Goal: Transaction & Acquisition: Subscribe to service/newsletter

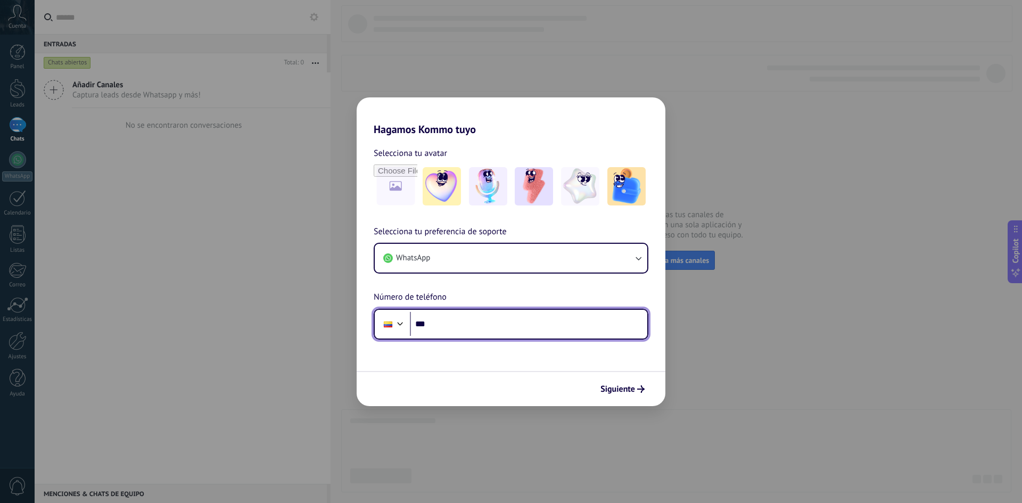
click at [469, 329] on input "***" at bounding box center [528, 324] width 237 height 24
type input "**********"
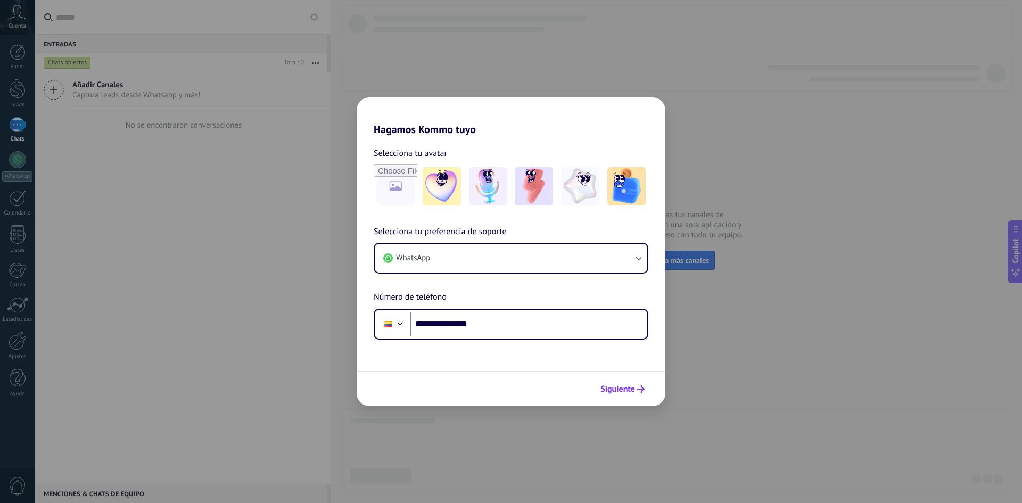
click at [619, 383] on button "Siguiente" at bounding box center [623, 389] width 54 height 18
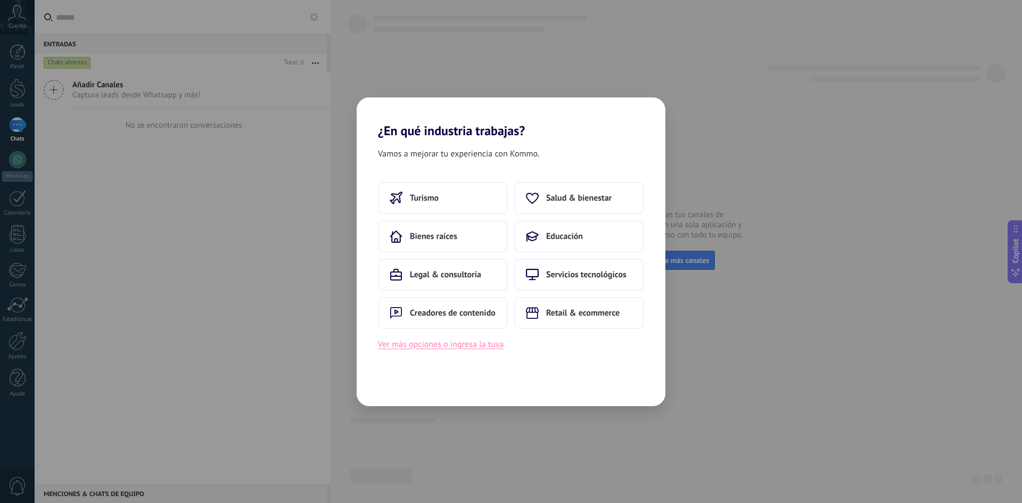
click at [475, 347] on button "Ver más opciones o ingresa la tuya" at bounding box center [441, 345] width 126 height 14
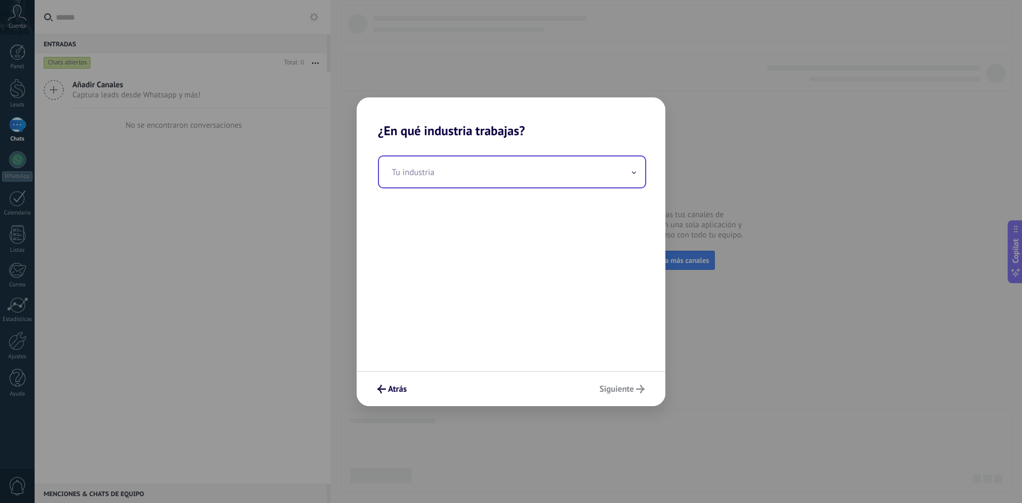
click at [476, 178] on input "text" at bounding box center [512, 172] width 266 height 31
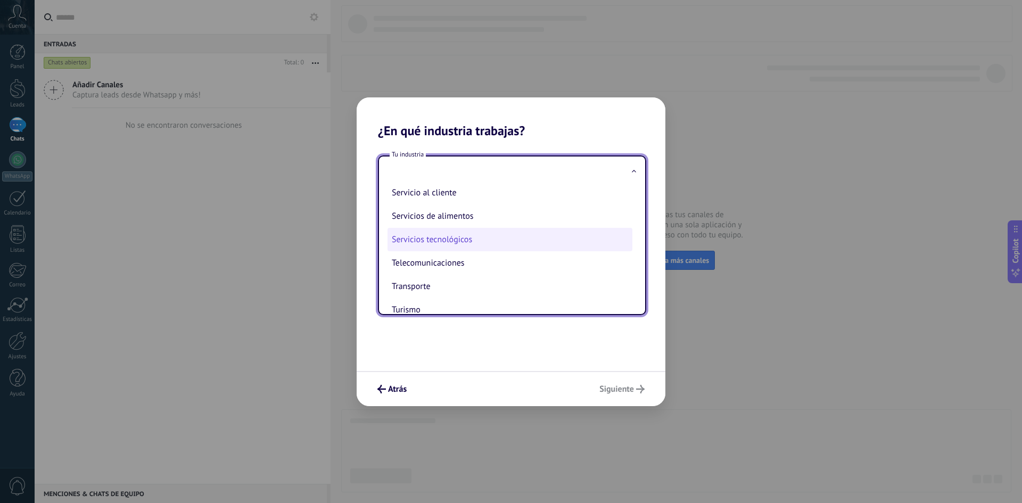
scroll to position [282, 0]
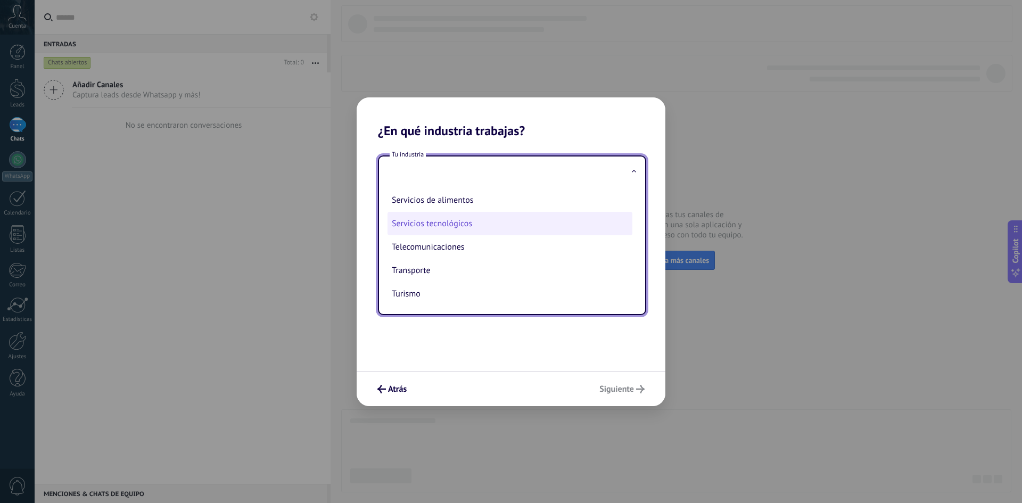
click at [480, 221] on li "Servicios tecnológicos" at bounding box center [510, 223] width 245 height 23
type input "**********"
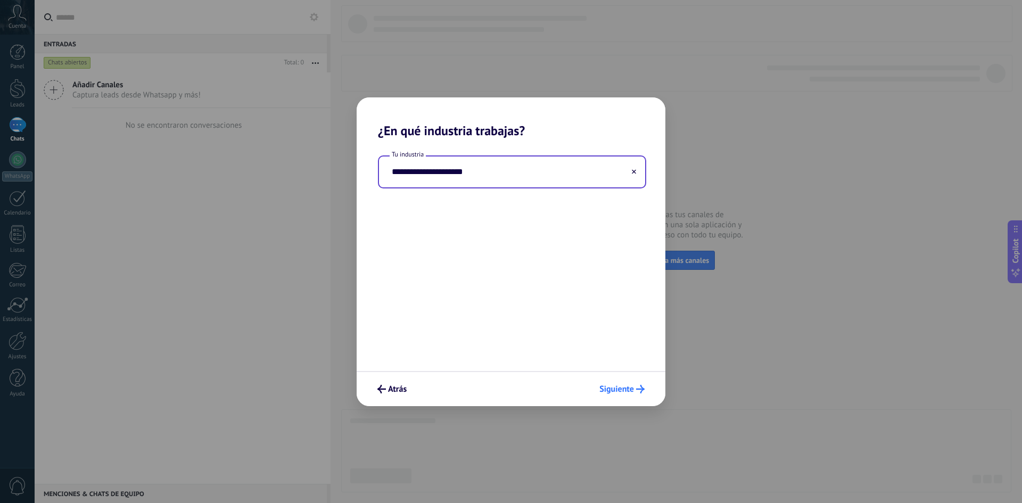
click at [627, 389] on span "Siguiente" at bounding box center [617, 388] width 35 height 7
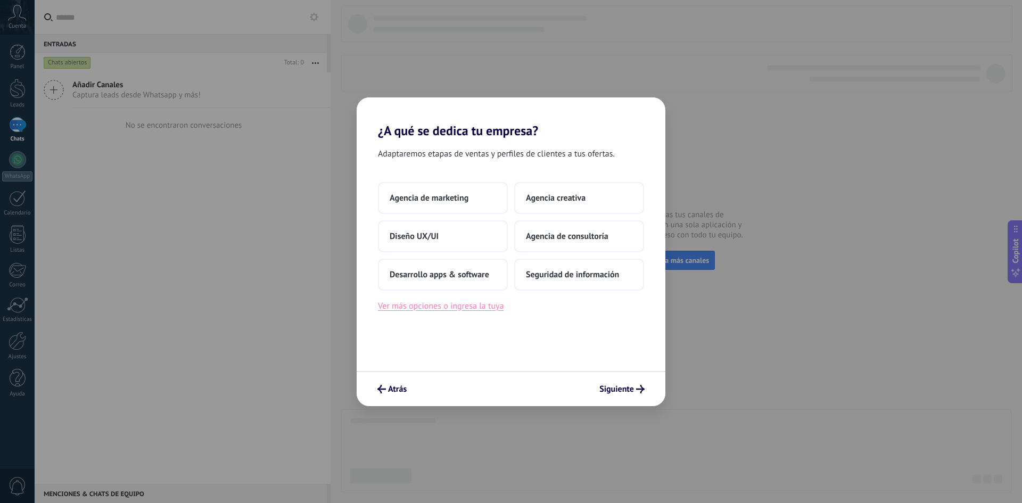
click at [430, 309] on button "Ver más opciones o ingresa la tuya" at bounding box center [441, 306] width 126 height 14
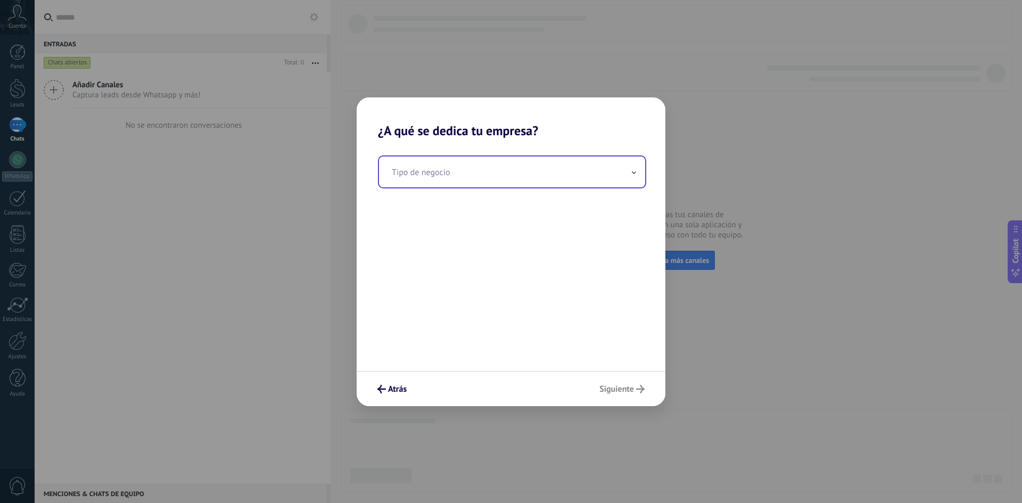
click at [444, 166] on input "text" at bounding box center [512, 172] width 266 height 31
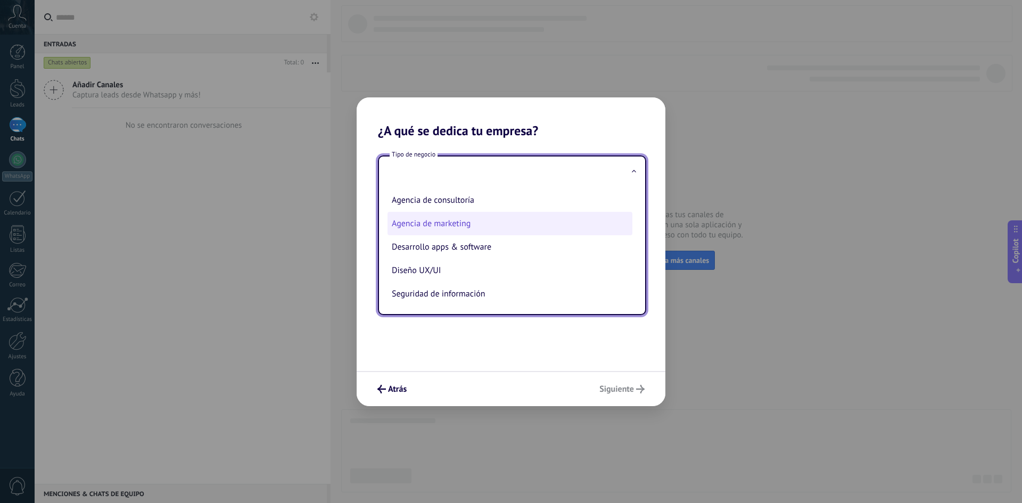
scroll to position [0, 0]
click at [408, 387] on button "Atrás" at bounding box center [392, 389] width 39 height 18
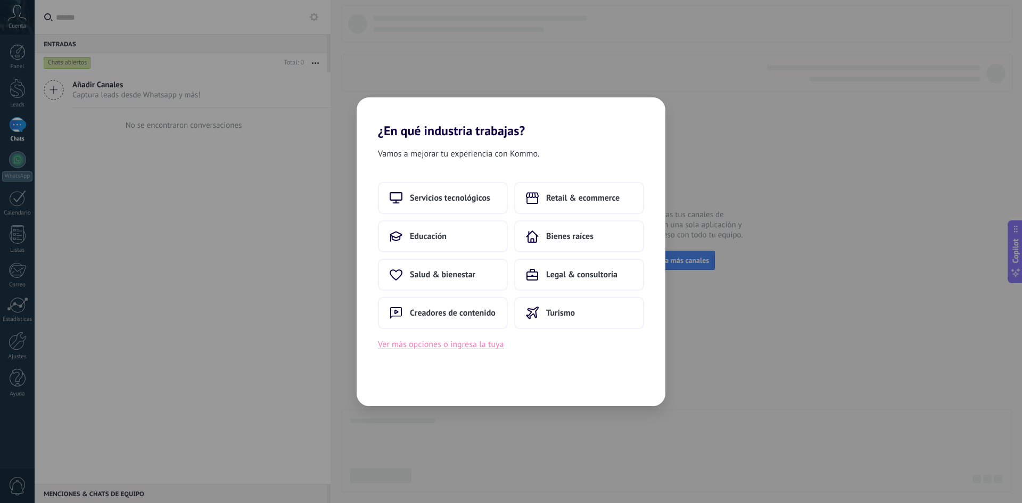
click at [412, 346] on button "Ver más opciones o ingresa la tuya" at bounding box center [441, 345] width 126 height 14
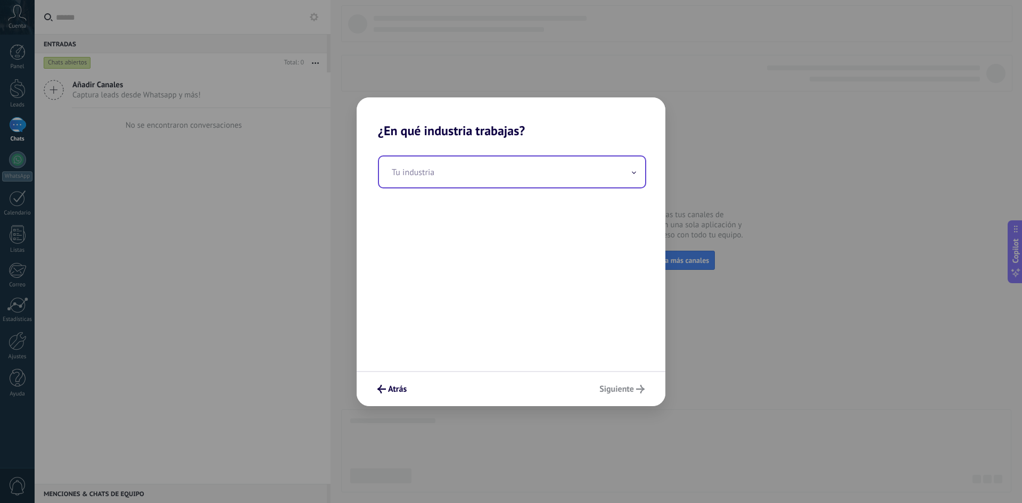
click at [434, 174] on input "text" at bounding box center [512, 172] width 266 height 31
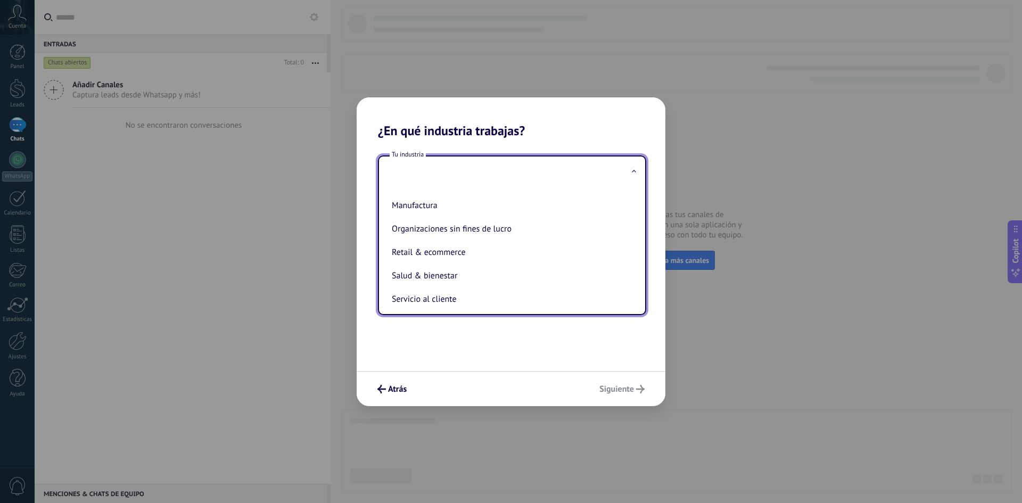
scroll to position [213, 0]
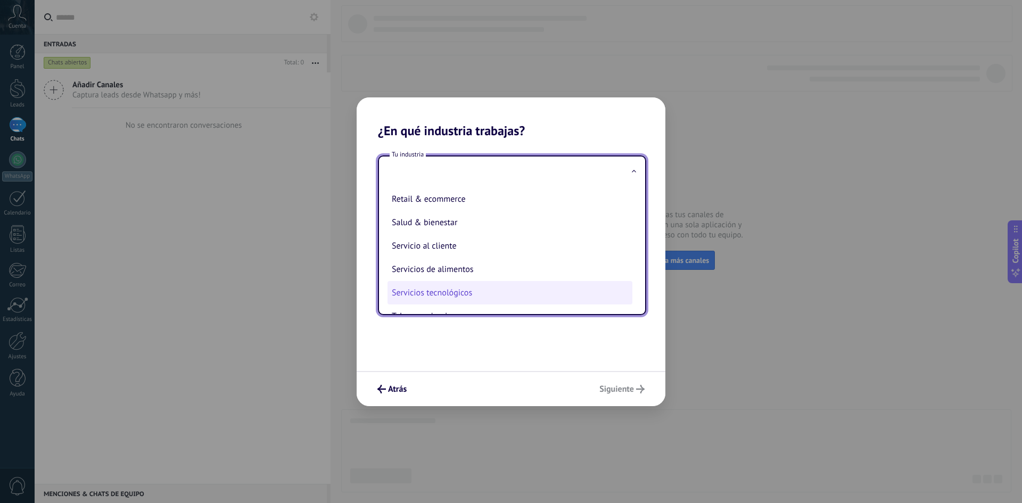
click at [519, 292] on li "Servicios tecnológicos" at bounding box center [510, 292] width 245 height 23
type input "**********"
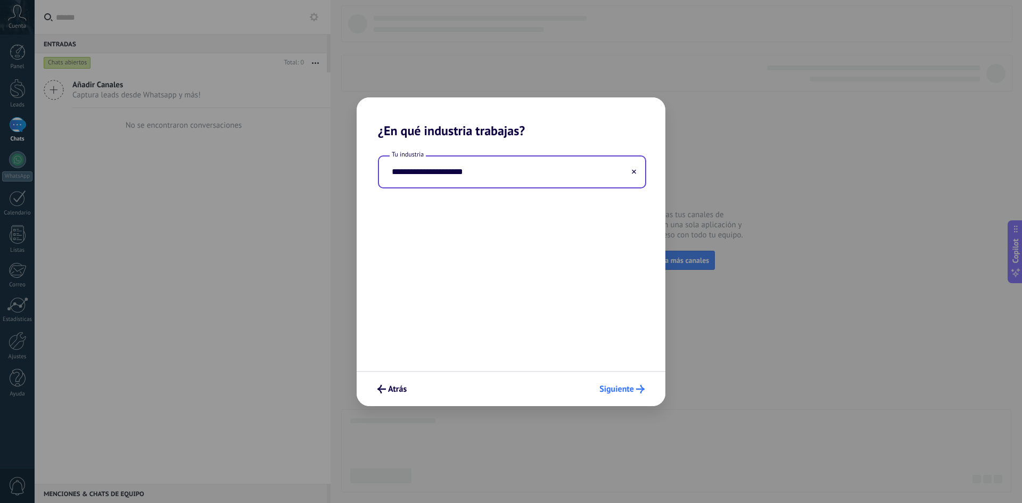
click at [613, 392] on span "Siguiente" at bounding box center [617, 388] width 35 height 7
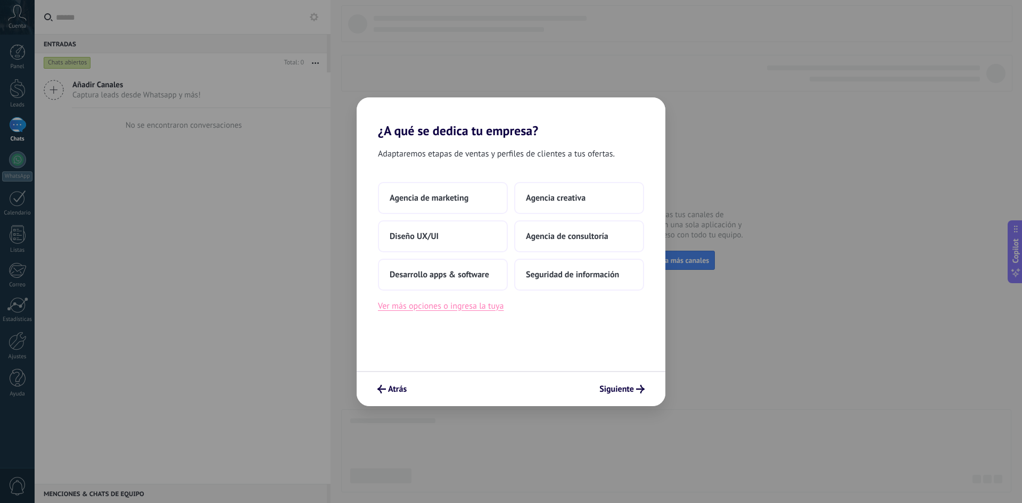
click at [470, 306] on button "Ver más opciones o ingresa la tuya" at bounding box center [441, 306] width 126 height 14
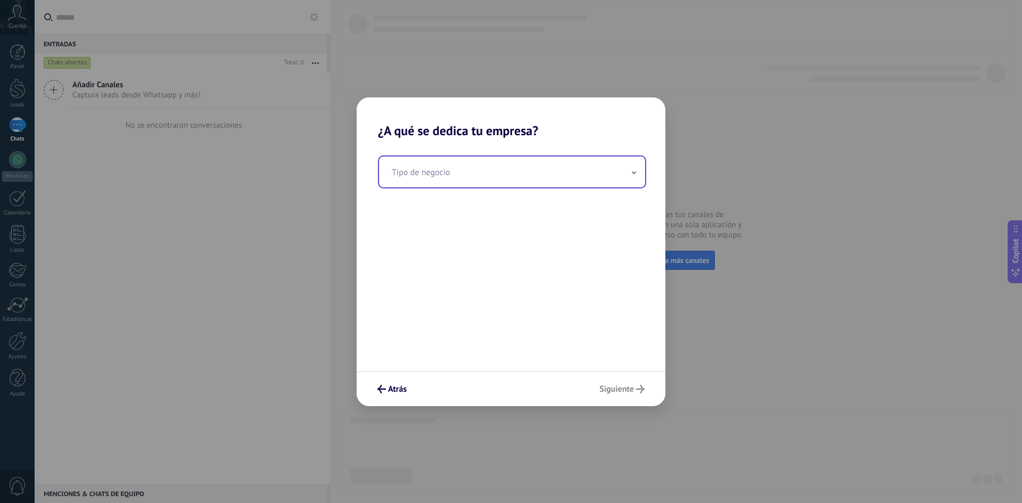
click at [521, 179] on input "text" at bounding box center [512, 172] width 266 height 31
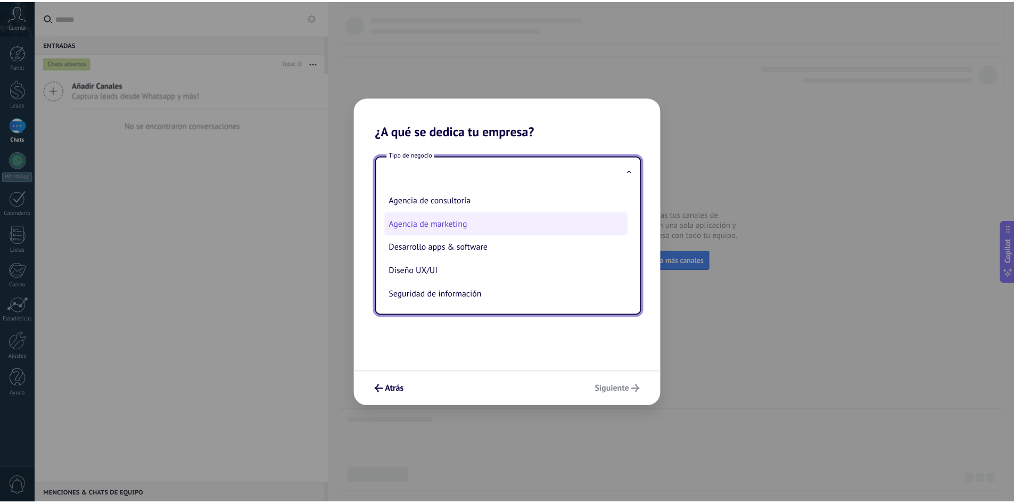
scroll to position [0, 0]
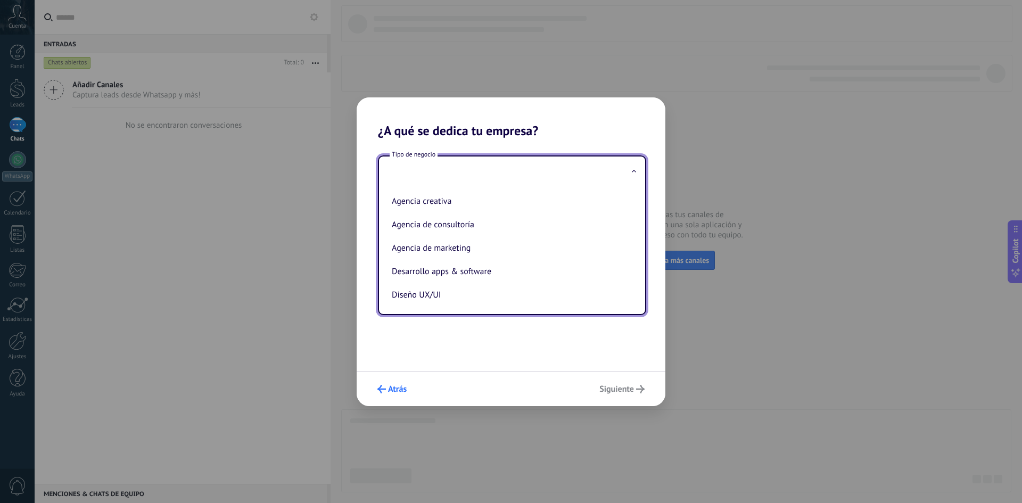
click at [385, 395] on button "Atrás" at bounding box center [392, 389] width 39 height 18
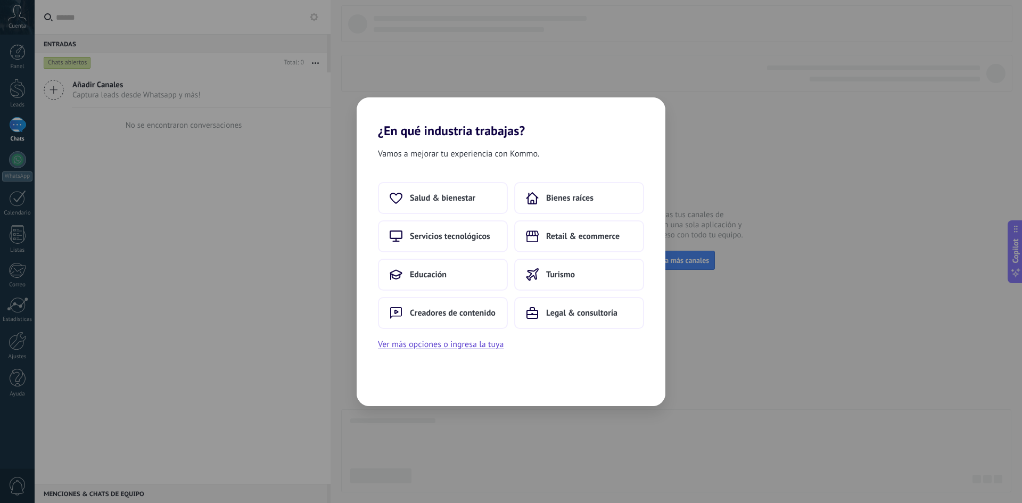
click at [324, 334] on div "¿En qué industria trabajas? Vamos a mejorar tu experiencia con Kommo. Salud & b…" at bounding box center [511, 251] width 1022 height 503
click at [331, 117] on div "¿En qué industria trabajas? Vamos a mejorar tu experiencia con Kommo. Salud & b…" at bounding box center [511, 251] width 1022 height 503
click at [597, 229] on button "Retail & ecommerce" at bounding box center [579, 236] width 130 height 32
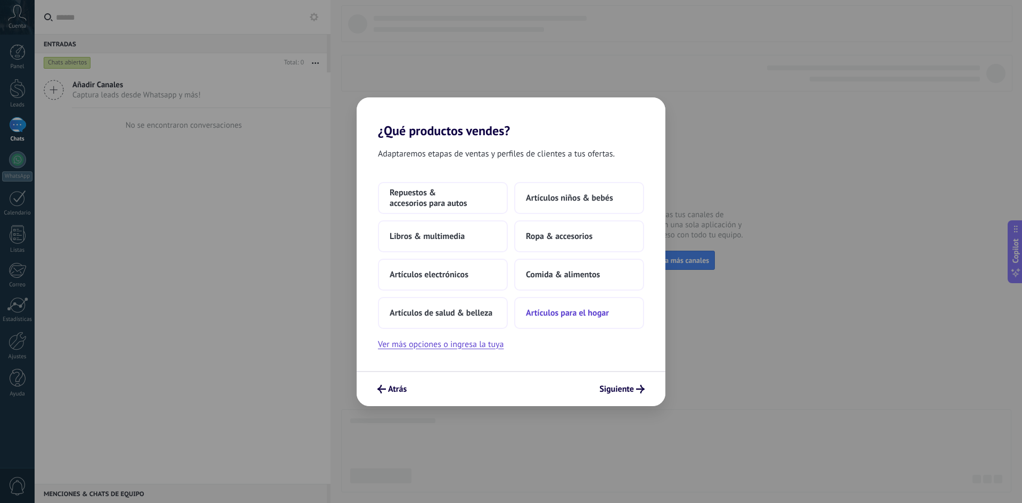
click at [561, 314] on span "Artículos para el hogar" at bounding box center [567, 313] width 83 height 11
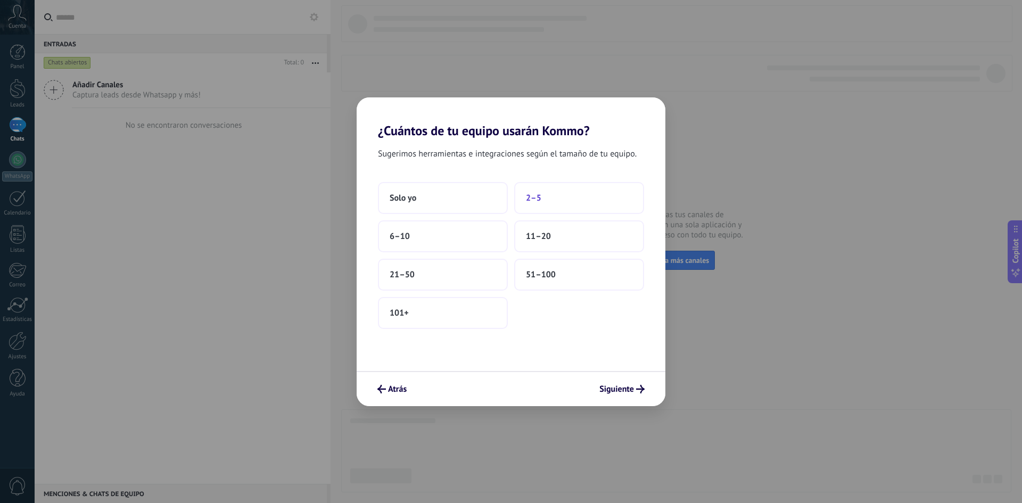
click at [559, 197] on button "2–5" at bounding box center [579, 198] width 130 height 32
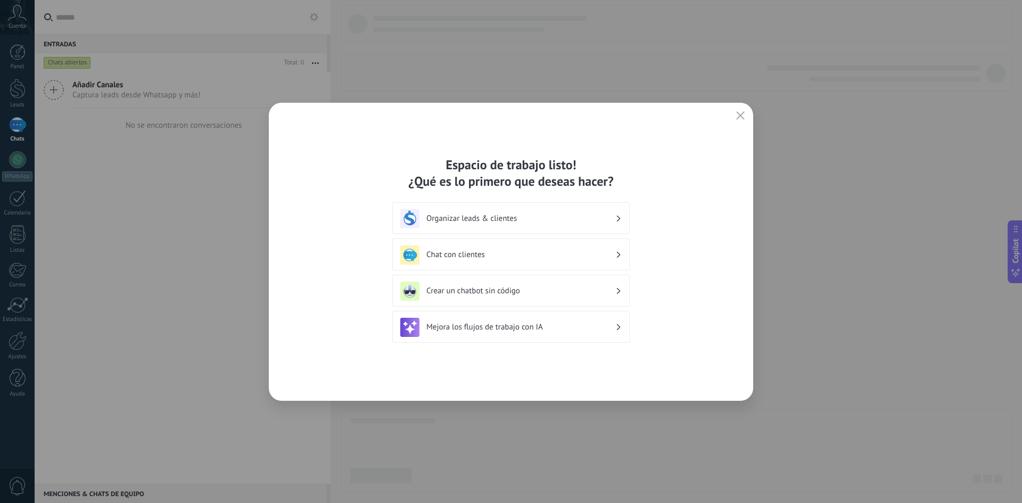
click at [579, 220] on h3 "Organizar leads & clientes" at bounding box center [520, 219] width 189 height 10
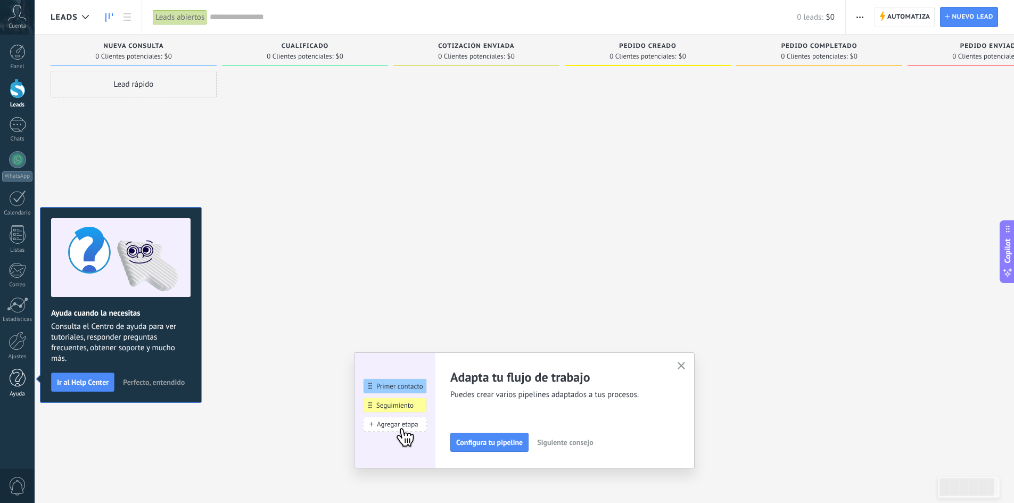
click at [13, 380] on div at bounding box center [18, 378] width 16 height 19
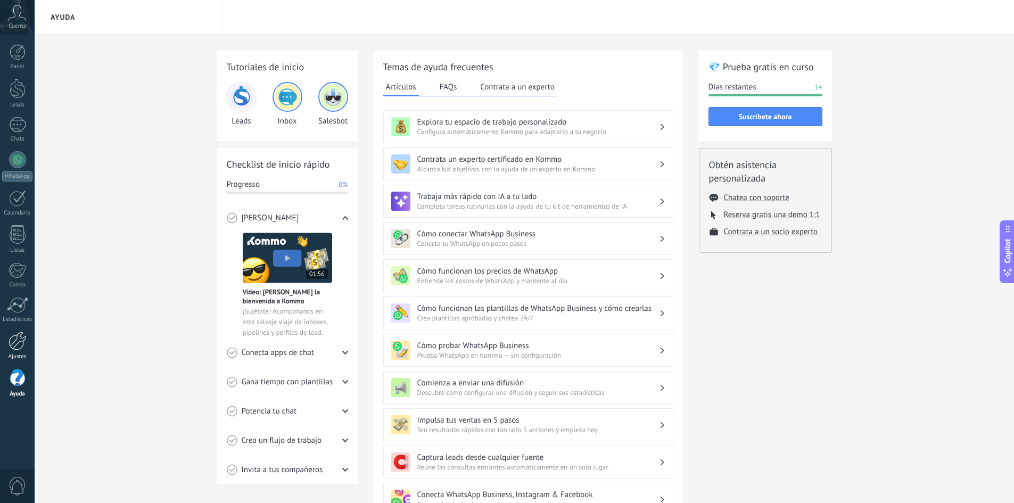
click at [12, 342] on div at bounding box center [18, 341] width 18 height 19
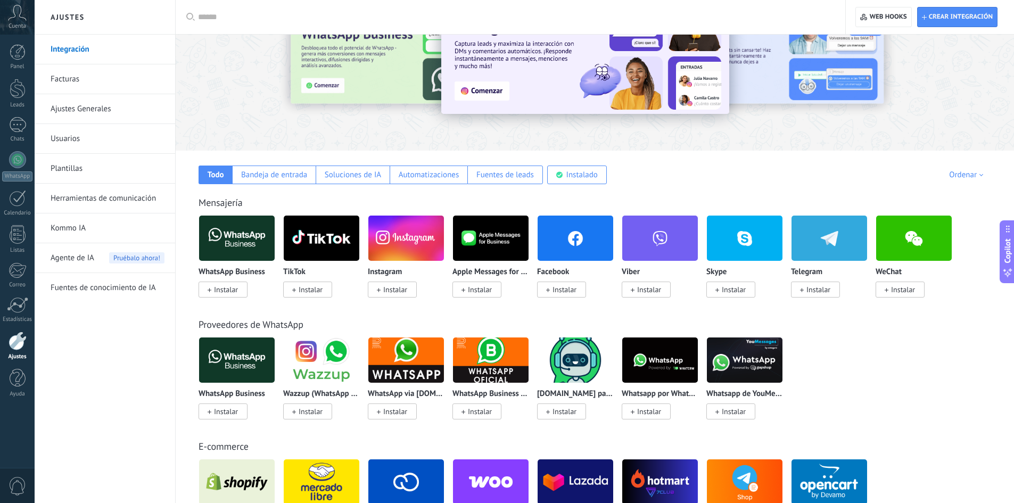
scroll to position [53, 0]
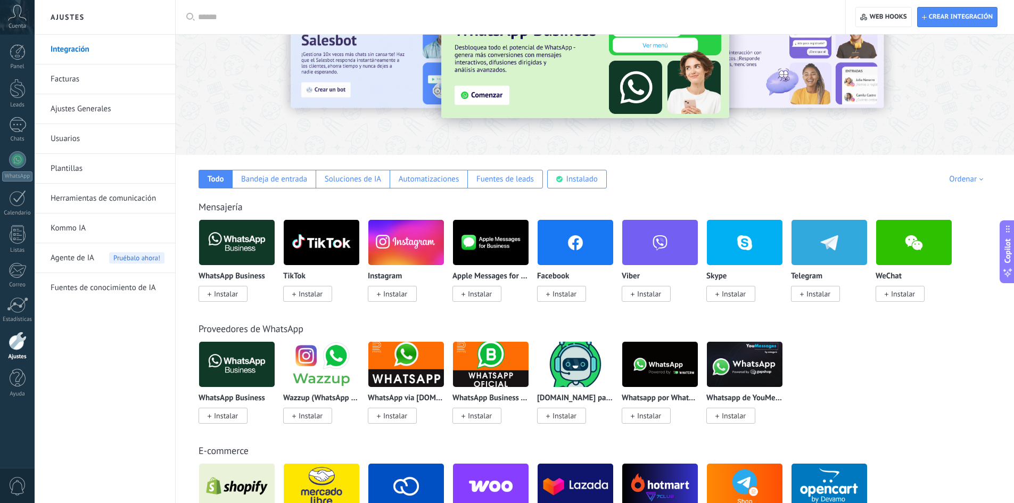
click at [15, 18] on icon at bounding box center [17, 13] width 19 height 16
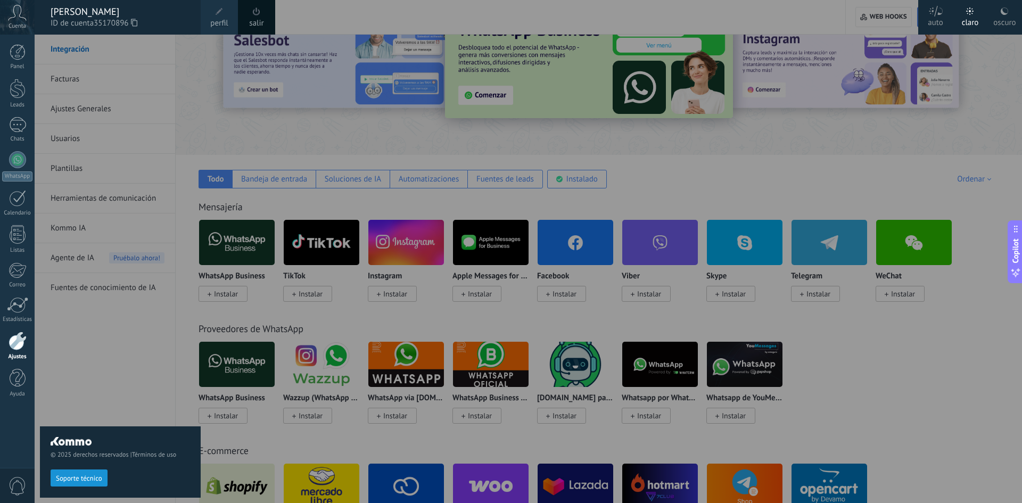
click at [214, 15] on span at bounding box center [220, 12] width 12 height 12
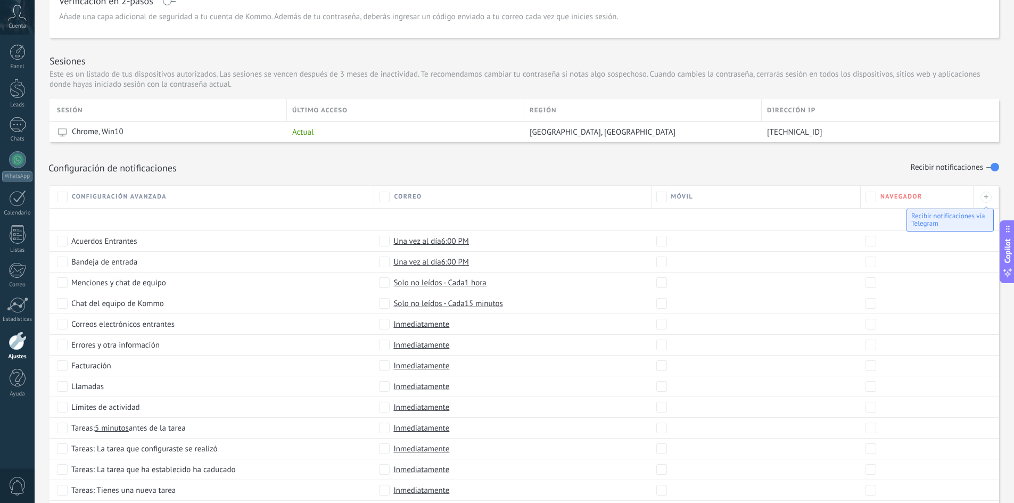
scroll to position [368, 0]
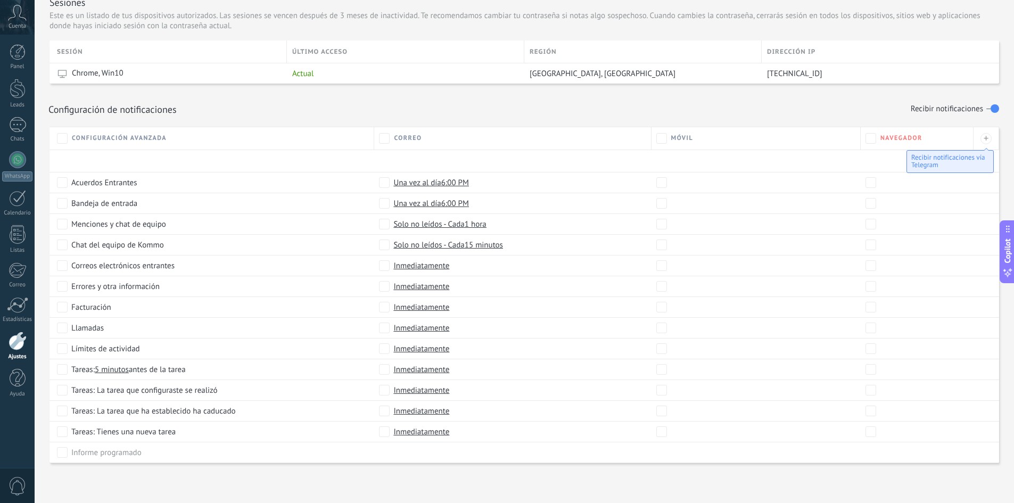
click at [13, 486] on span "0" at bounding box center [18, 486] width 18 height 19
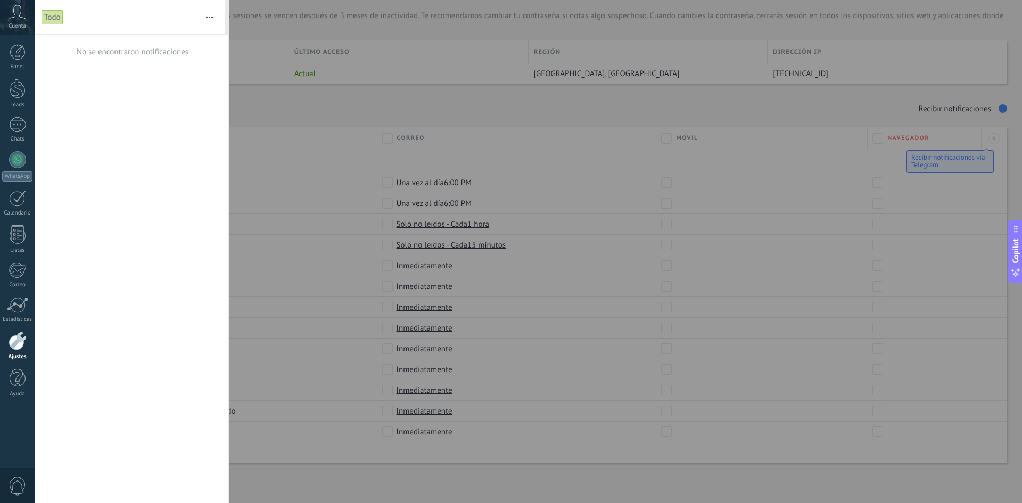
click at [13, 486] on span "0" at bounding box center [18, 486] width 18 height 19
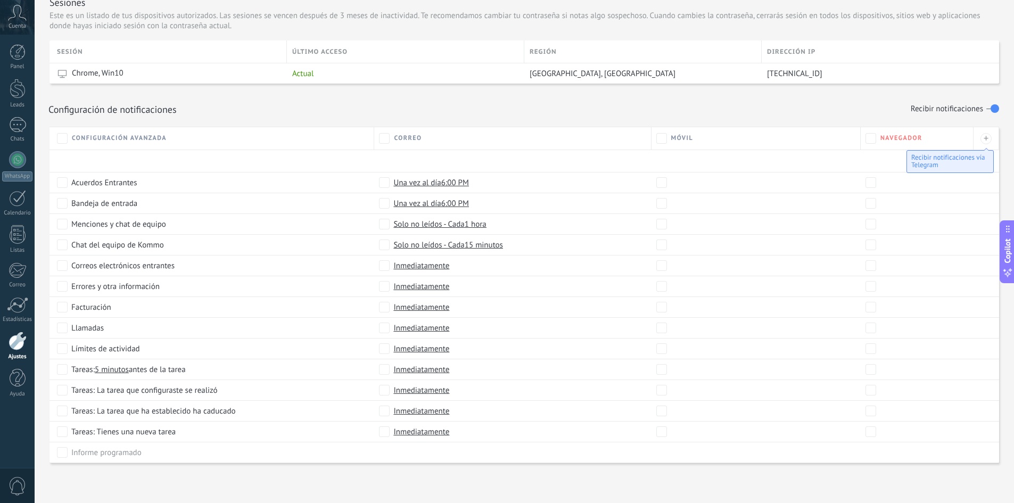
click at [13, 337] on div at bounding box center [18, 341] width 18 height 19
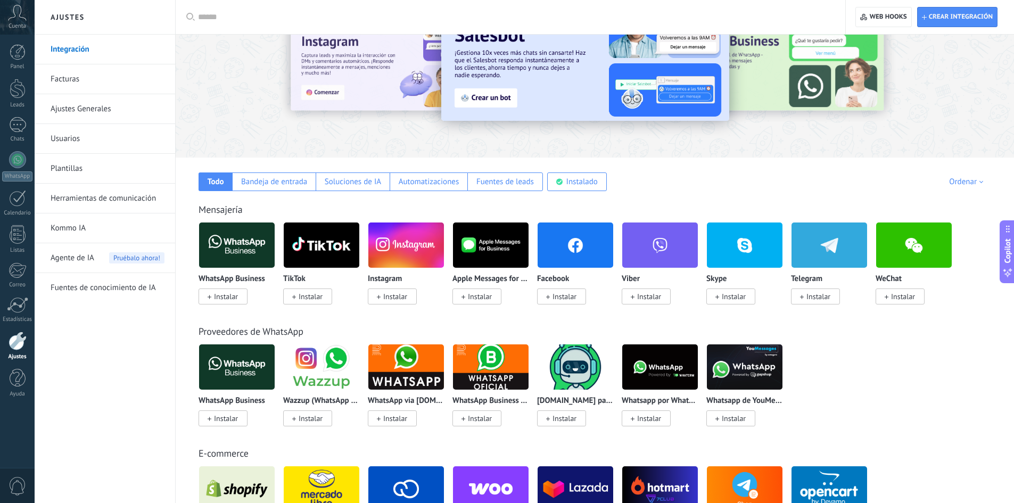
scroll to position [53, 0]
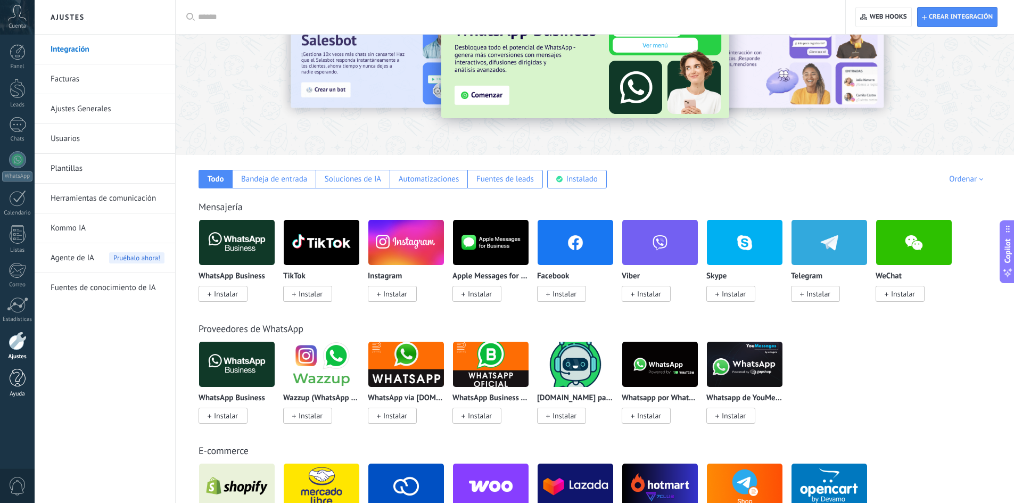
click at [20, 372] on div at bounding box center [18, 378] width 16 height 19
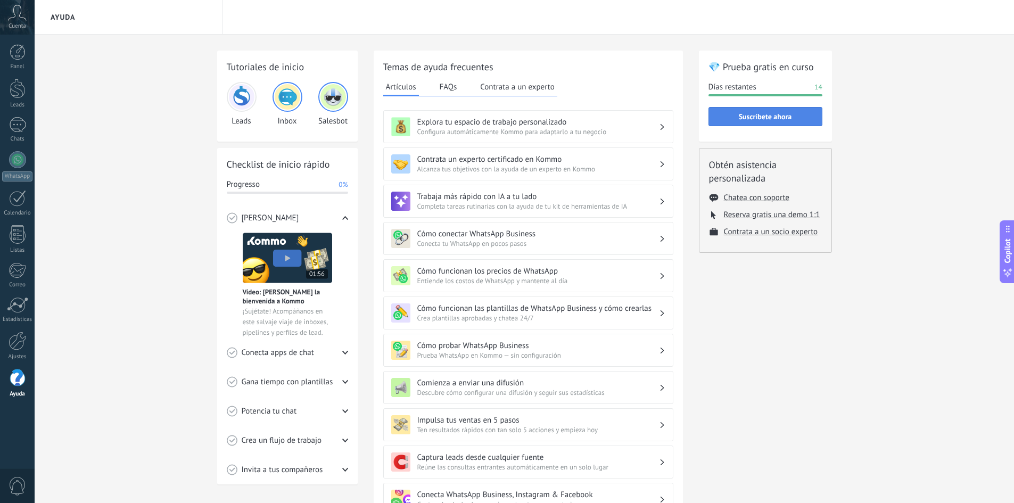
click at [793, 113] on button "Suscríbete ahora" at bounding box center [766, 116] width 114 height 19
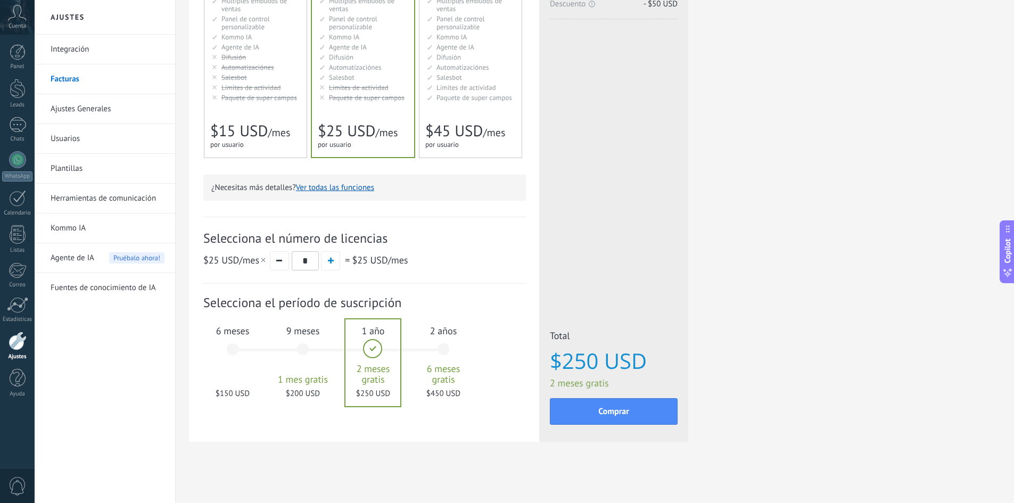
scroll to position [179, 0]
click at [228, 349] on div "6 meses $150 USD" at bounding box center [233, 354] width 58 height 75
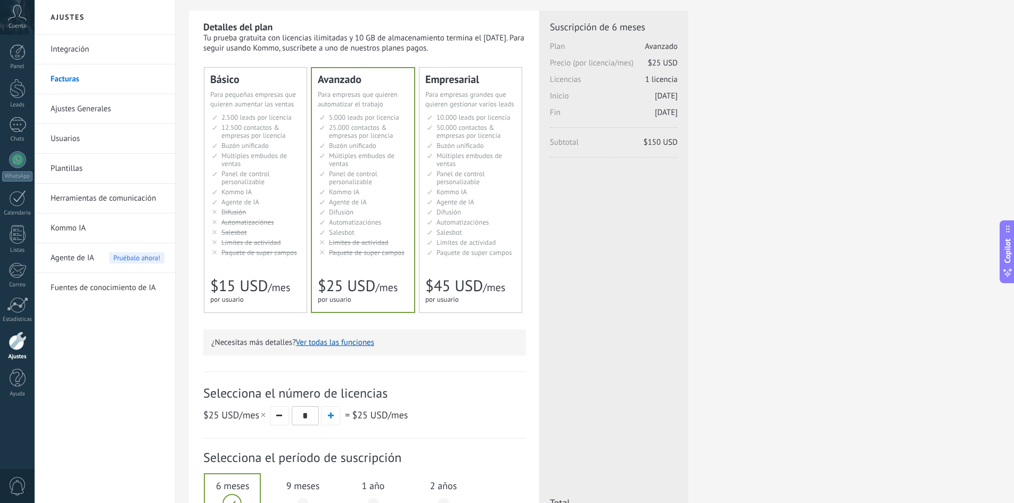
scroll to position [19, 0]
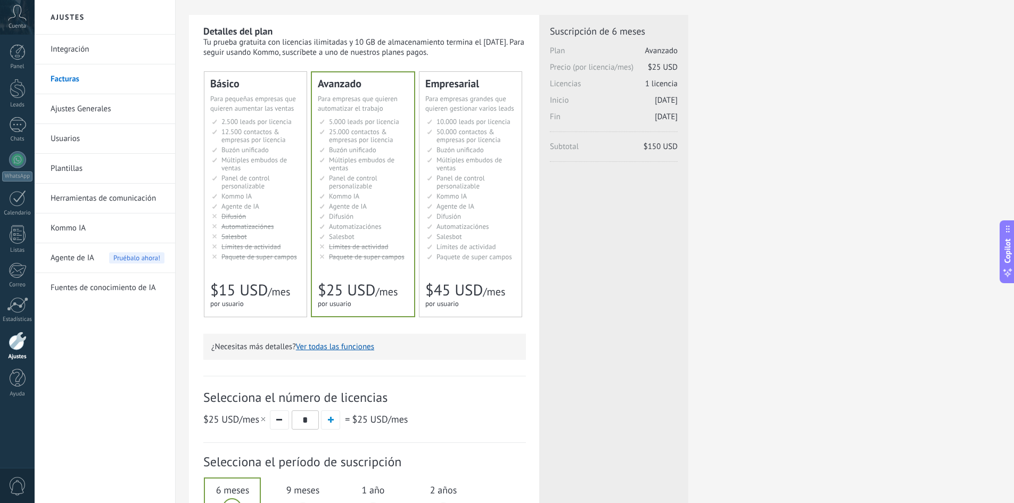
click at [491, 215] on li "Рассылки Broadcasting Difusión Google Analytics和网站集成 Difusão Penyiaran Toplu Me…" at bounding box center [471, 216] width 89 height 8
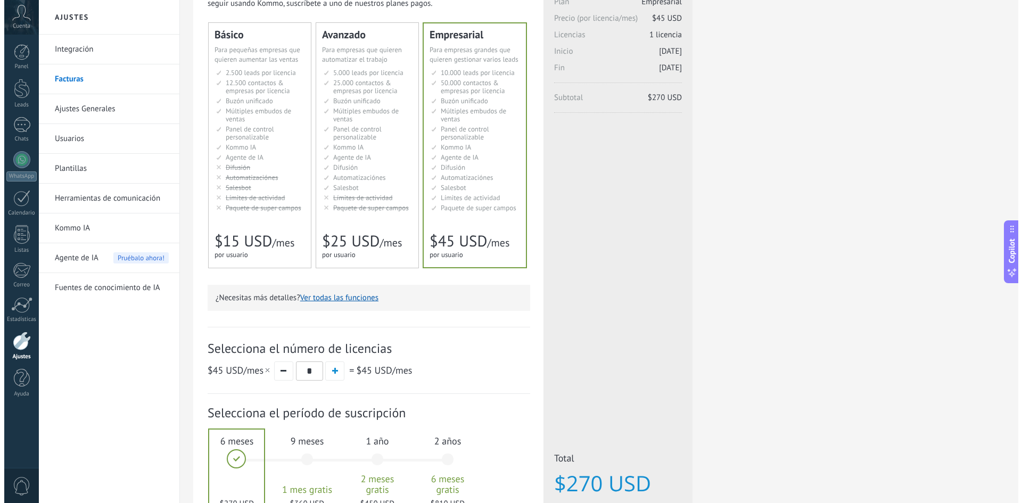
scroll to position [126, 0]
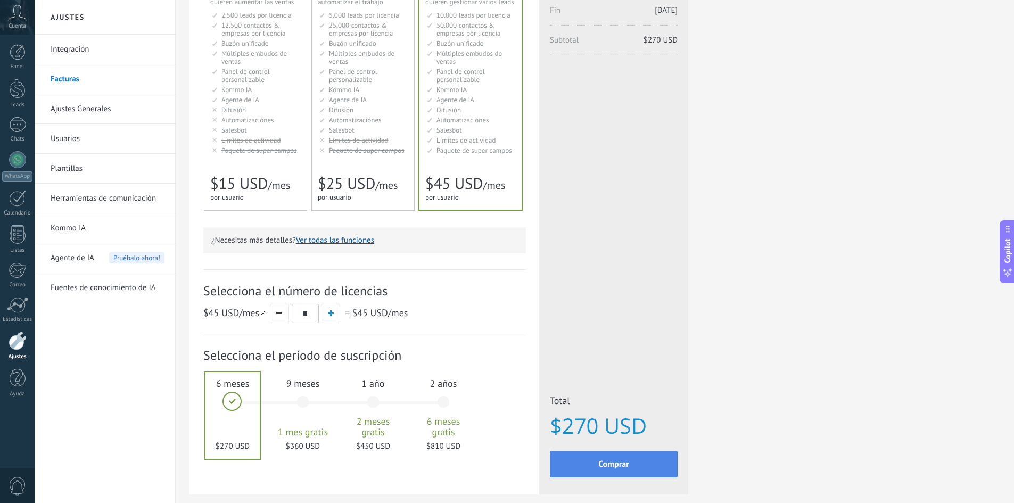
click at [623, 472] on button "Comprar" at bounding box center [614, 464] width 128 height 27
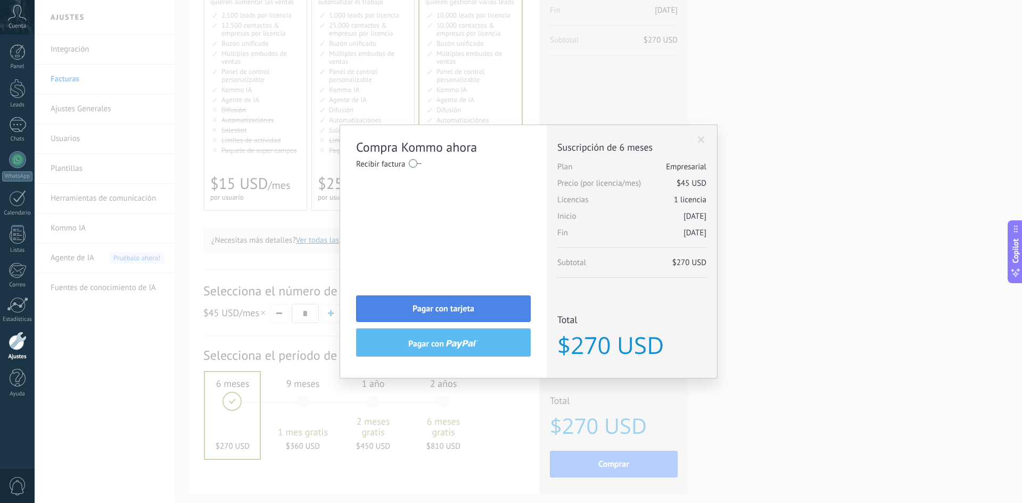
click at [392, 299] on button "Pagar con tarjeta" at bounding box center [443, 309] width 175 height 27
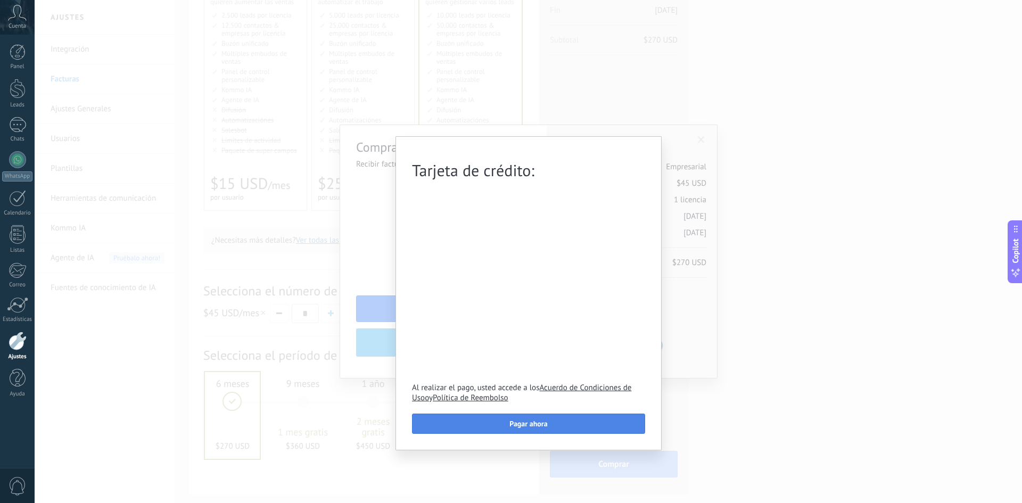
click at [510, 423] on span "Pagar ahora" at bounding box center [529, 423] width 38 height 7
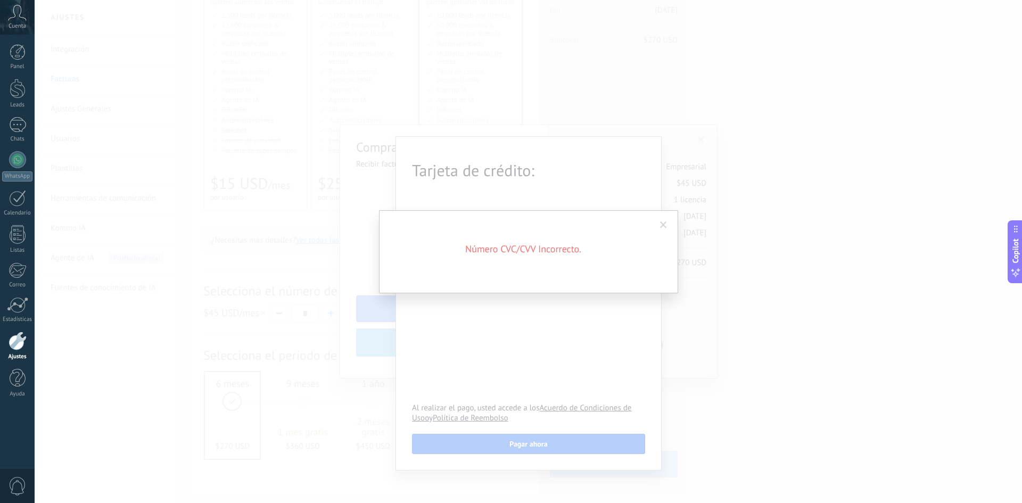
click at [664, 221] on span at bounding box center [664, 225] width 18 height 18
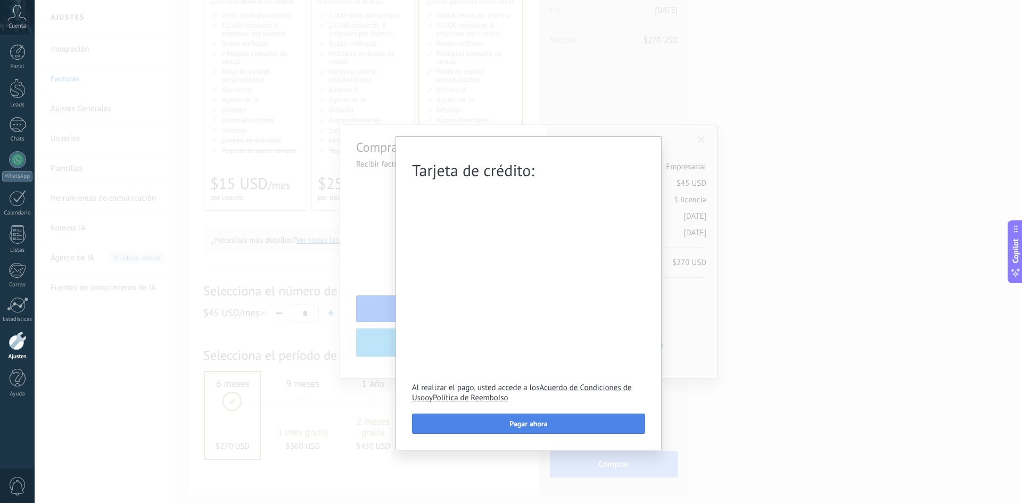
click at [544, 424] on span "Pagar ahora" at bounding box center [529, 423] width 38 height 7
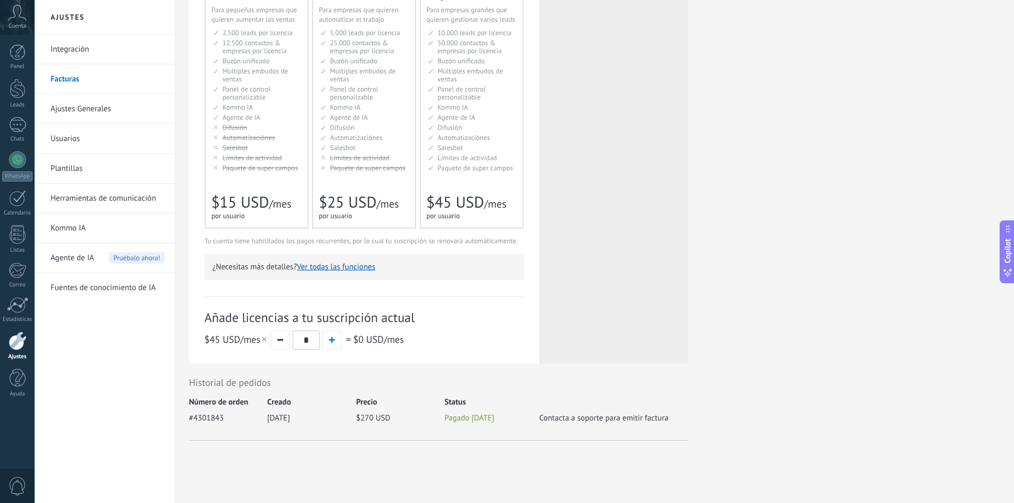
click at [573, 420] on span "Contacta a soporte para emitir factura" at bounding box center [613, 416] width 149 height 14
